Goal: Navigation & Orientation: Go to known website

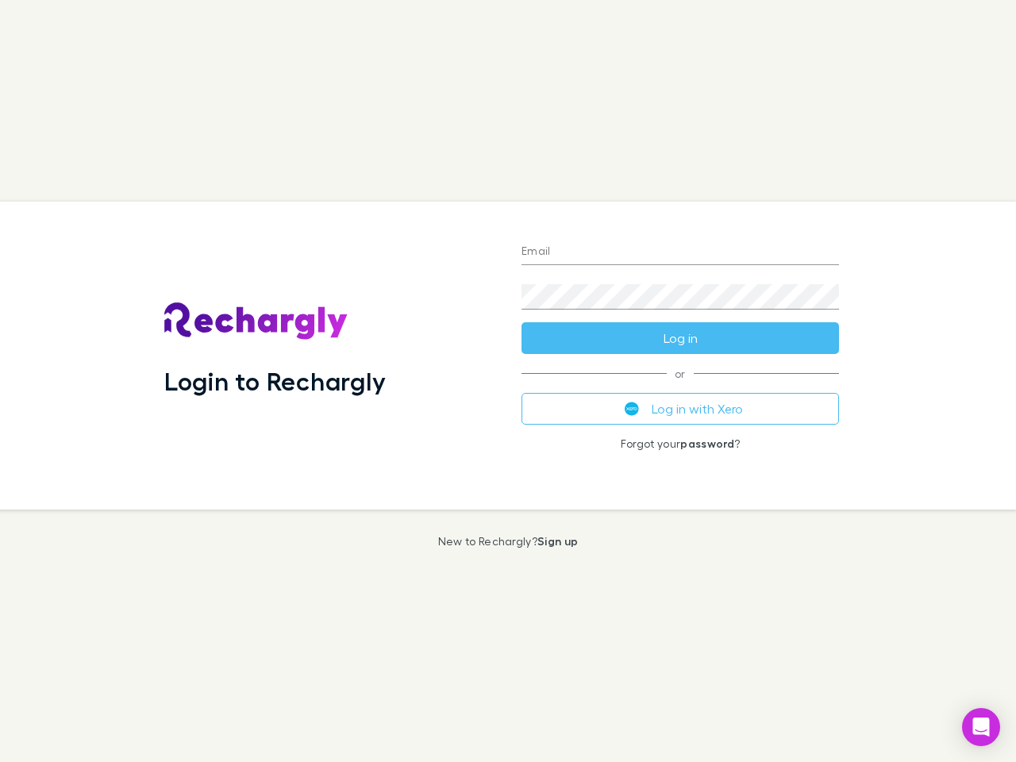
click at [508, 381] on div "Login to Rechargly" at bounding box center [330, 356] width 357 height 308
click at [680, 252] on input "Email" at bounding box center [679, 252] width 317 height 25
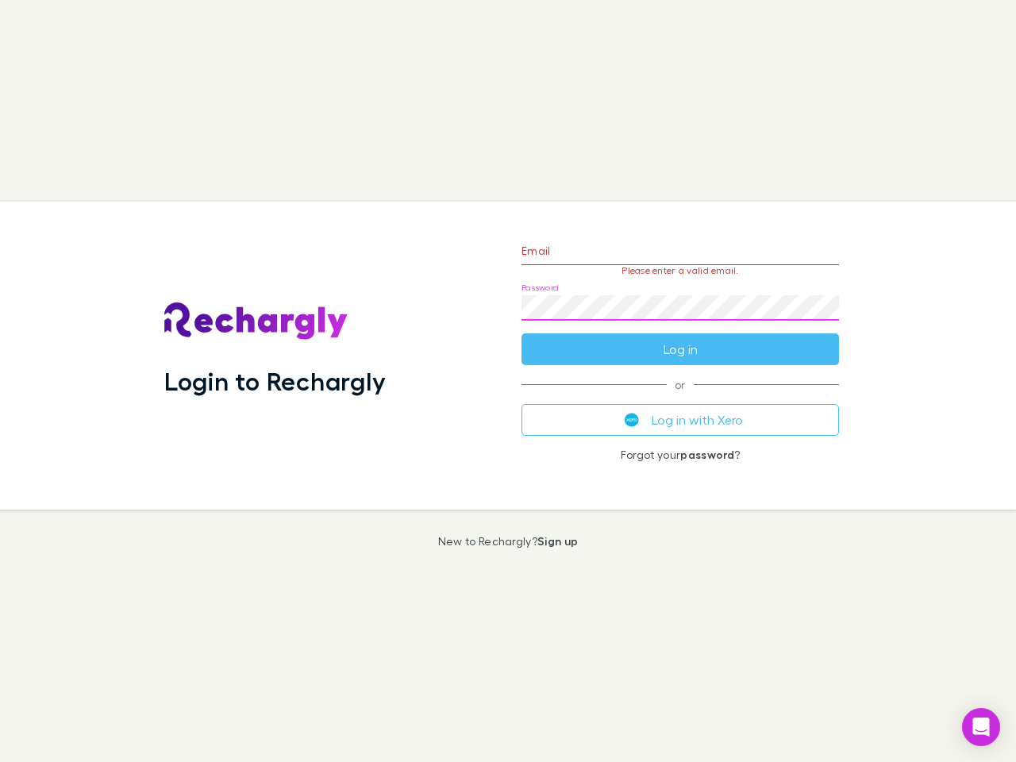
click at [680, 338] on form "Email Please enter a valid email. Password Log in" at bounding box center [679, 296] width 317 height 138
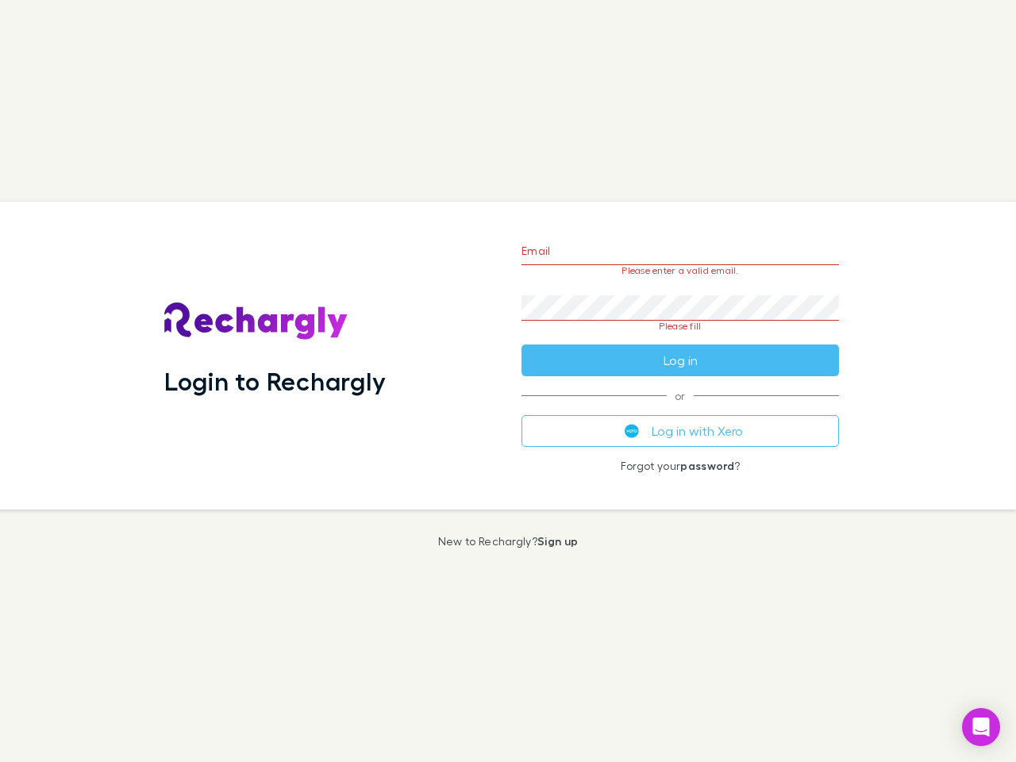
click at [680, 409] on div "Email Please enter a valid email. Password Please fill Log in or Log in with Xe…" at bounding box center [680, 356] width 343 height 308
click at [981, 727] on icon "Open Intercom Messenger" at bounding box center [981, 726] width 17 height 19
